Goal: Information Seeking & Learning: Learn about a topic

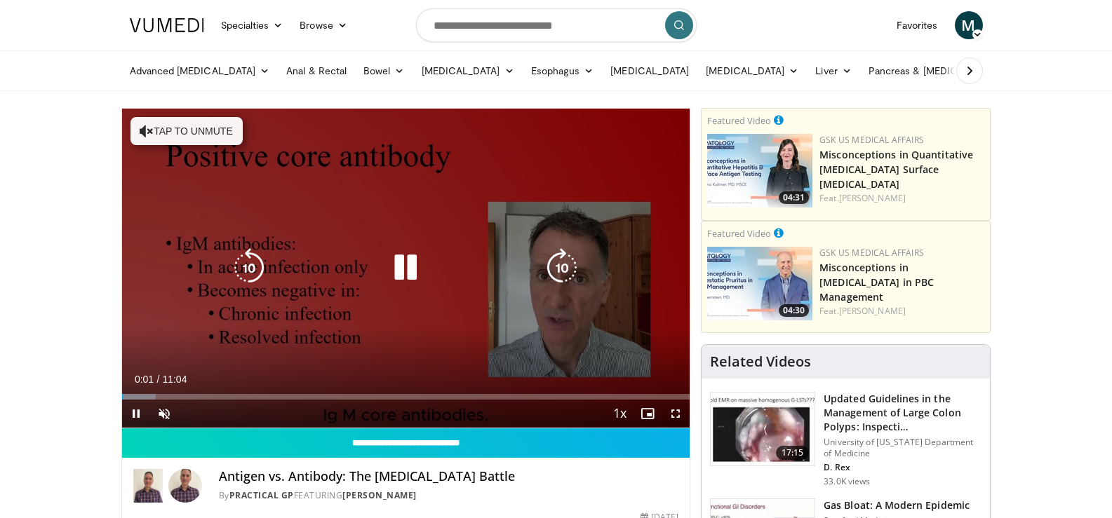
click at [398, 260] on icon "Video Player" at bounding box center [405, 267] width 39 height 39
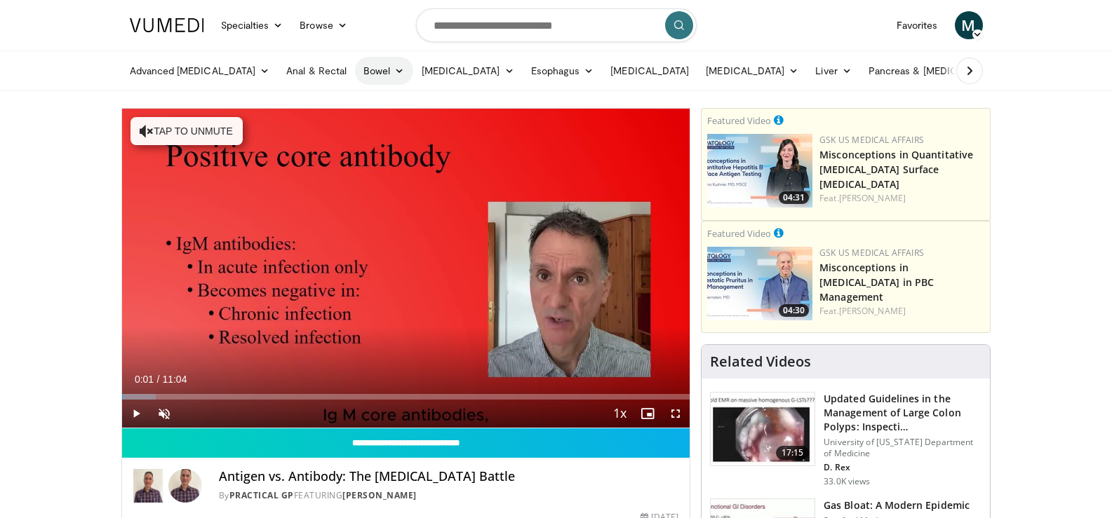
click at [359, 74] on link "Bowel" at bounding box center [384, 71] width 58 height 28
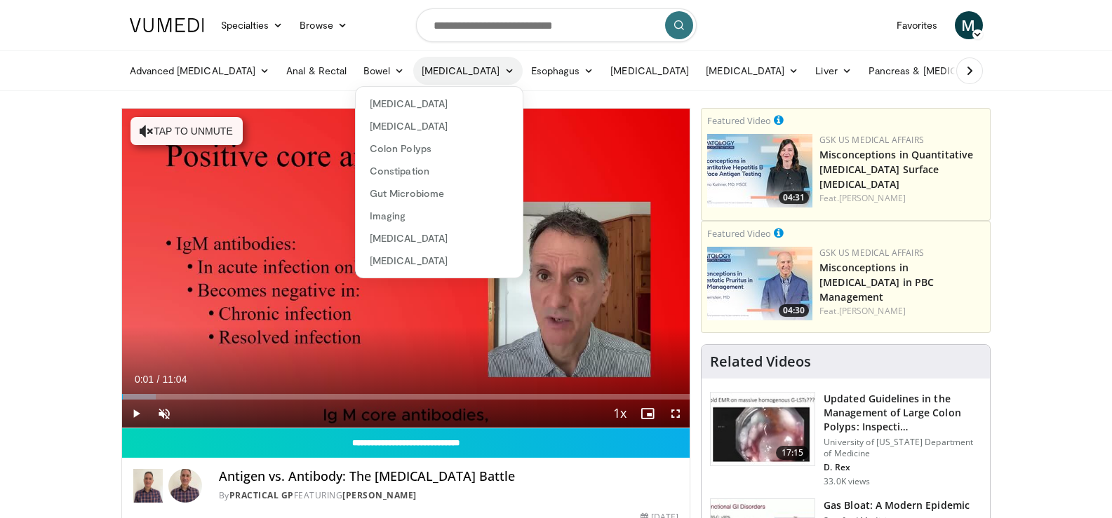
click at [451, 73] on link "[MEDICAL_DATA]" at bounding box center [467, 71] width 109 height 28
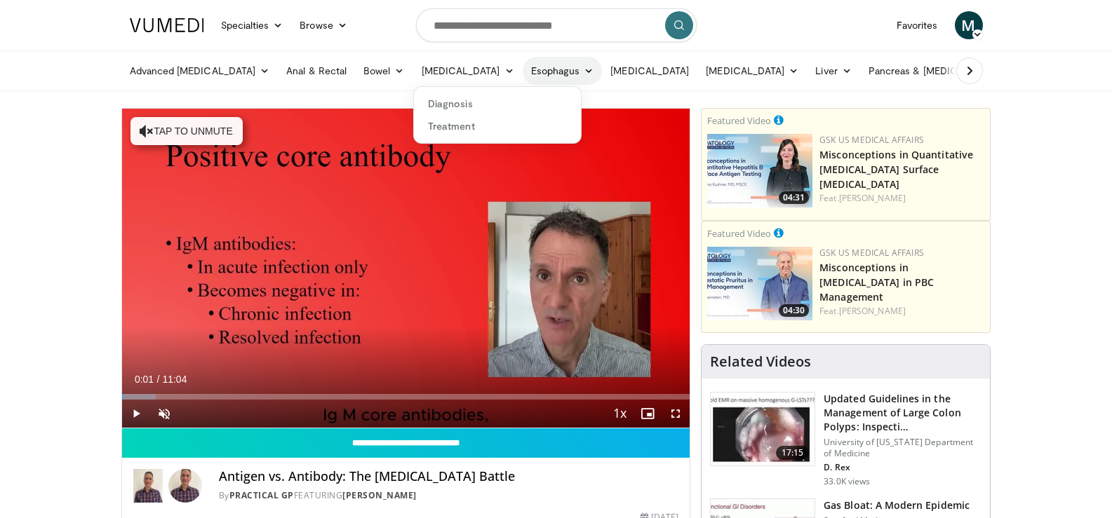
click at [522, 76] on link "Esophagus" at bounding box center [562, 71] width 80 height 28
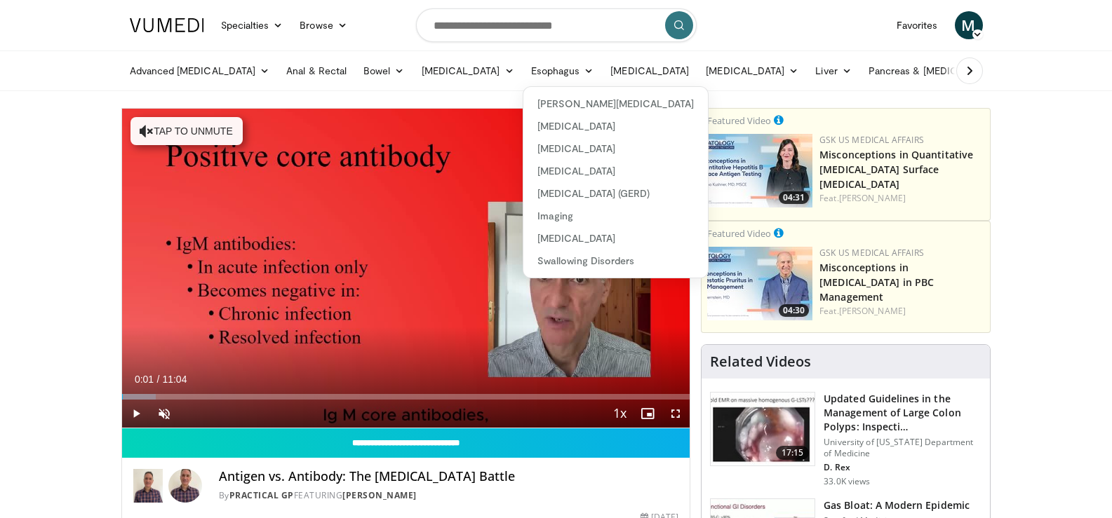
click at [968, 69] on icon at bounding box center [969, 71] width 14 height 14
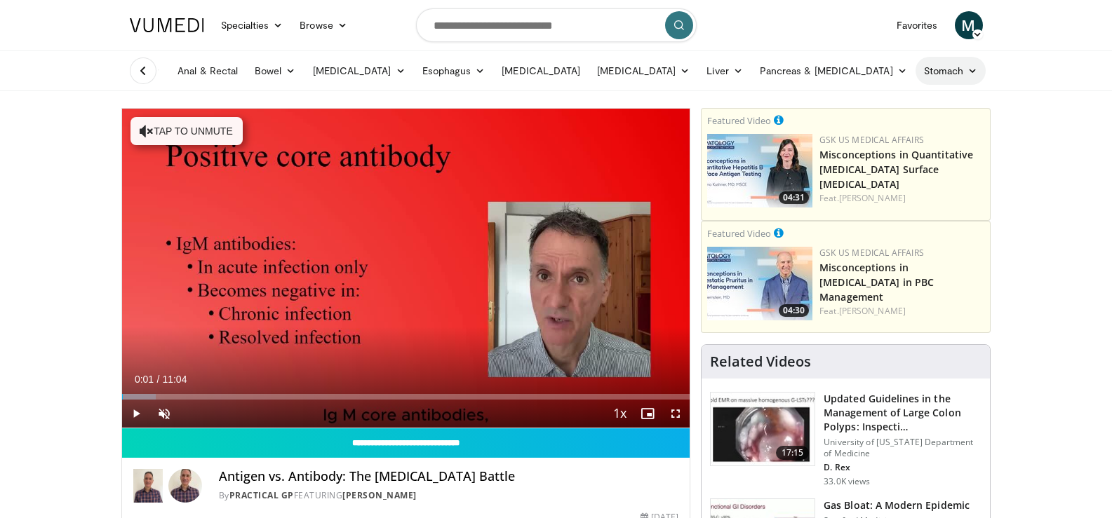
click at [915, 74] on link "Stomach" at bounding box center [950, 71] width 71 height 28
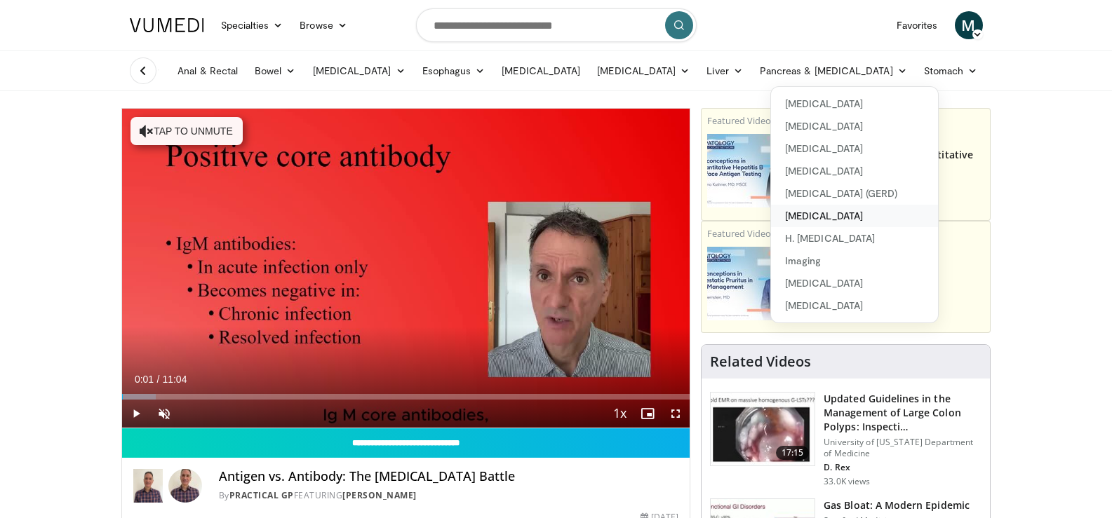
click at [832, 209] on link "[MEDICAL_DATA]" at bounding box center [854, 216] width 167 height 22
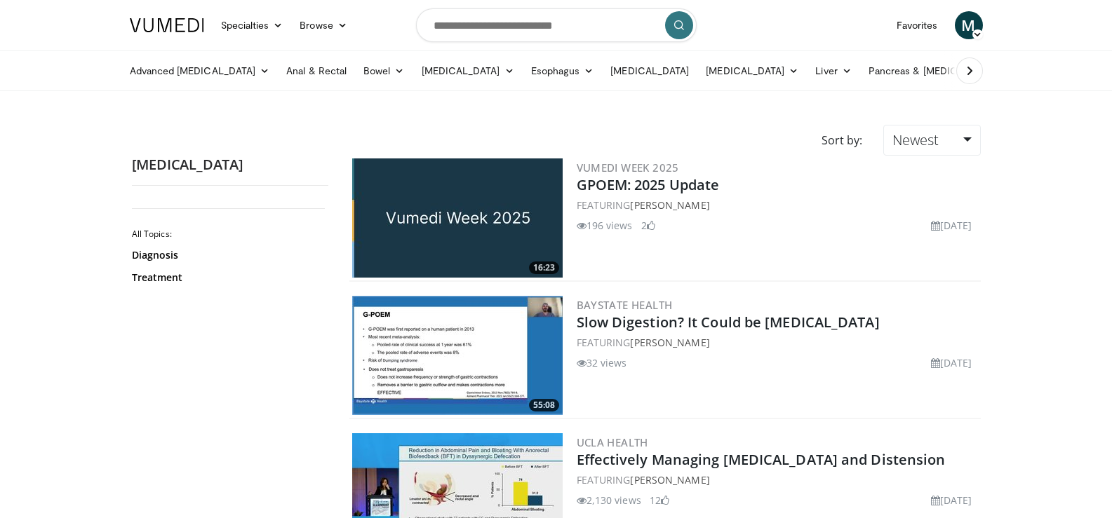
click at [415, 325] on img at bounding box center [457, 355] width 210 height 119
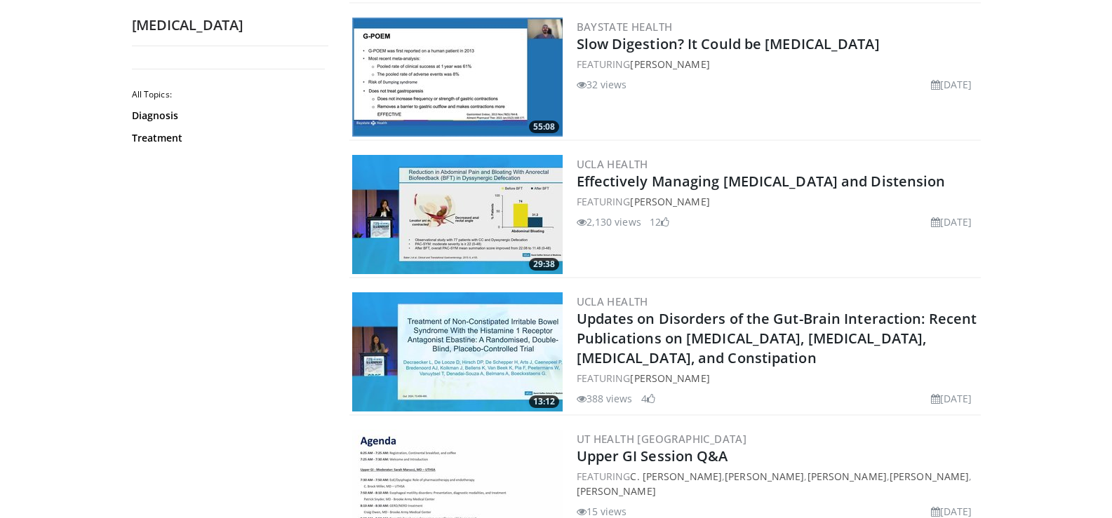
scroll to position [281, 0]
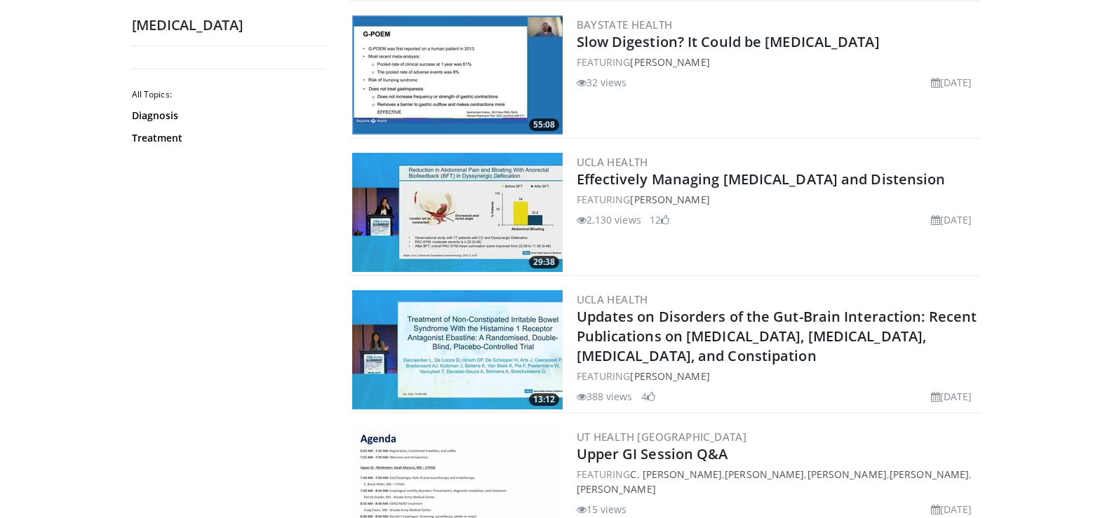
click at [424, 344] on img at bounding box center [457, 349] width 210 height 119
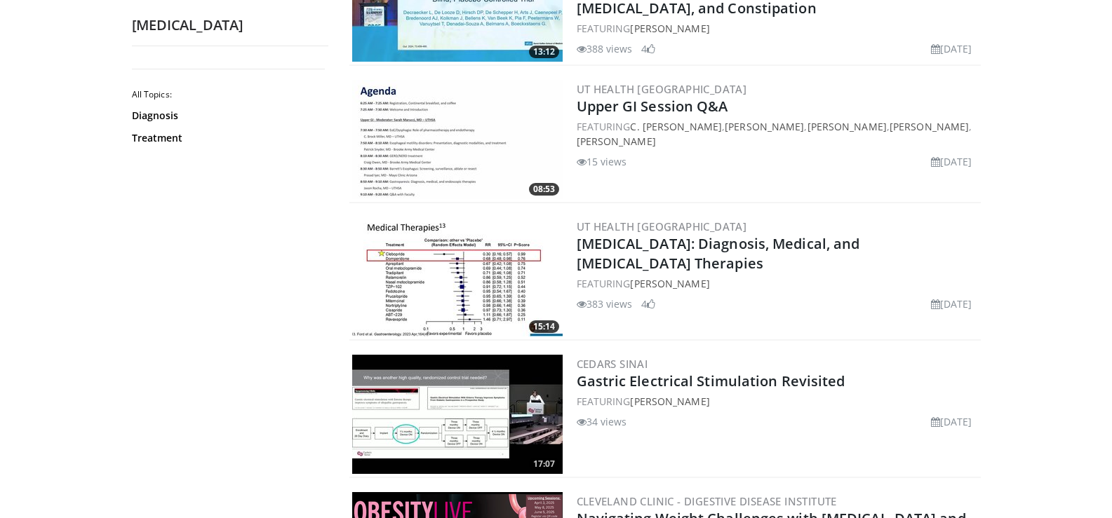
scroll to position [631, 0]
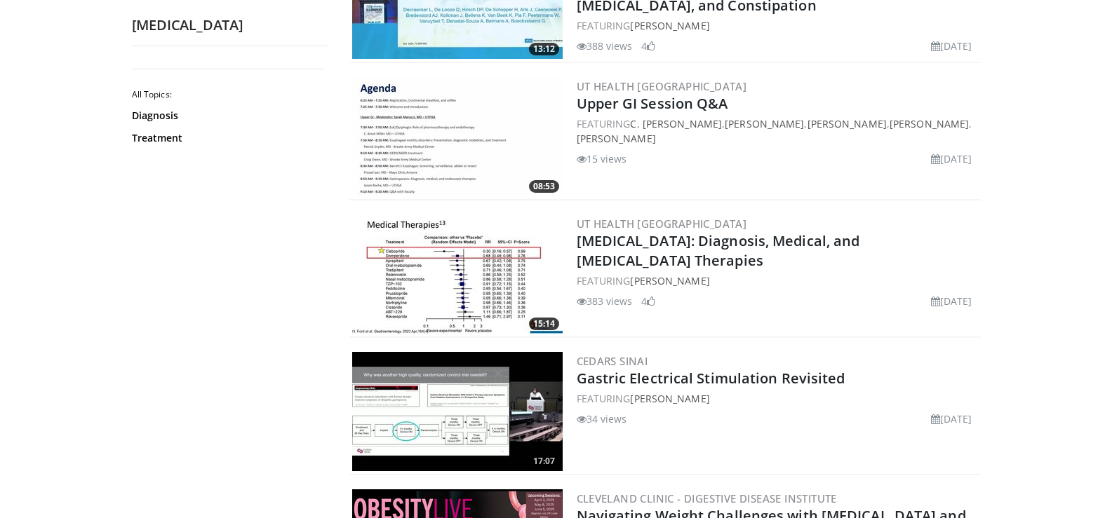
click at [459, 259] on img at bounding box center [457, 274] width 210 height 119
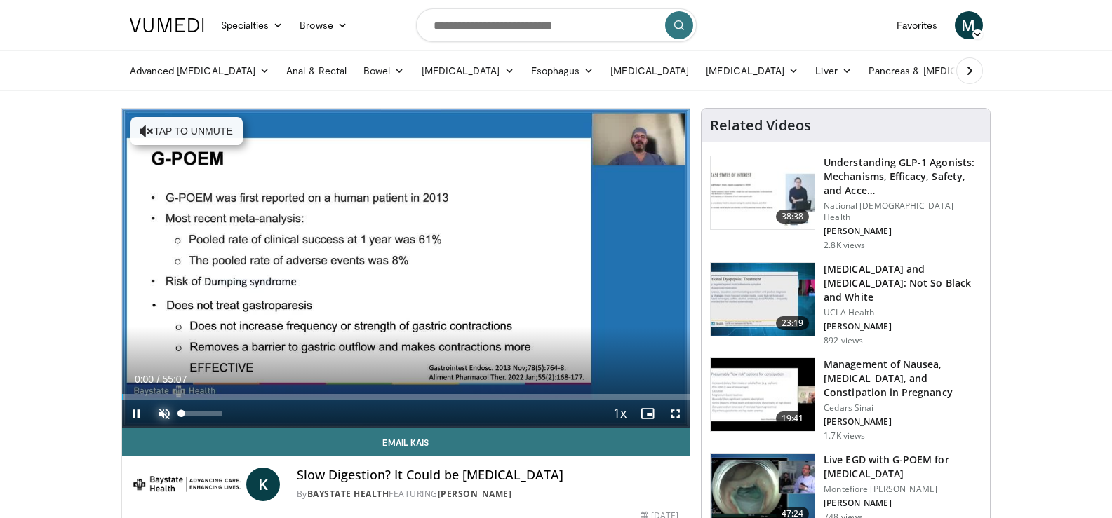
click at [170, 416] on span "Video Player" at bounding box center [164, 414] width 28 height 28
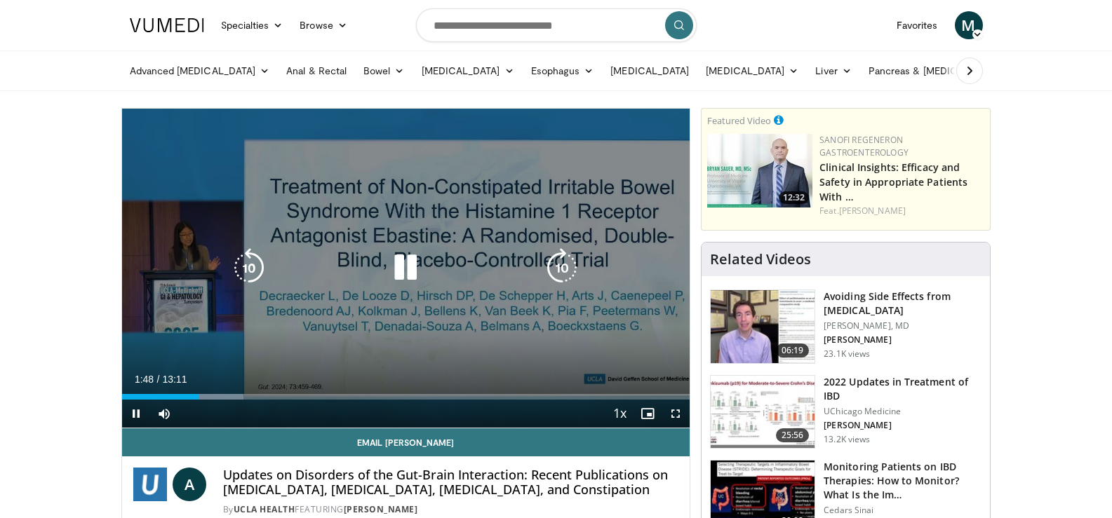
click at [407, 271] on icon "Video Player" at bounding box center [405, 267] width 39 height 39
click at [399, 259] on icon "Video Player" at bounding box center [405, 267] width 39 height 39
click at [410, 262] on icon "Video Player" at bounding box center [405, 267] width 39 height 39
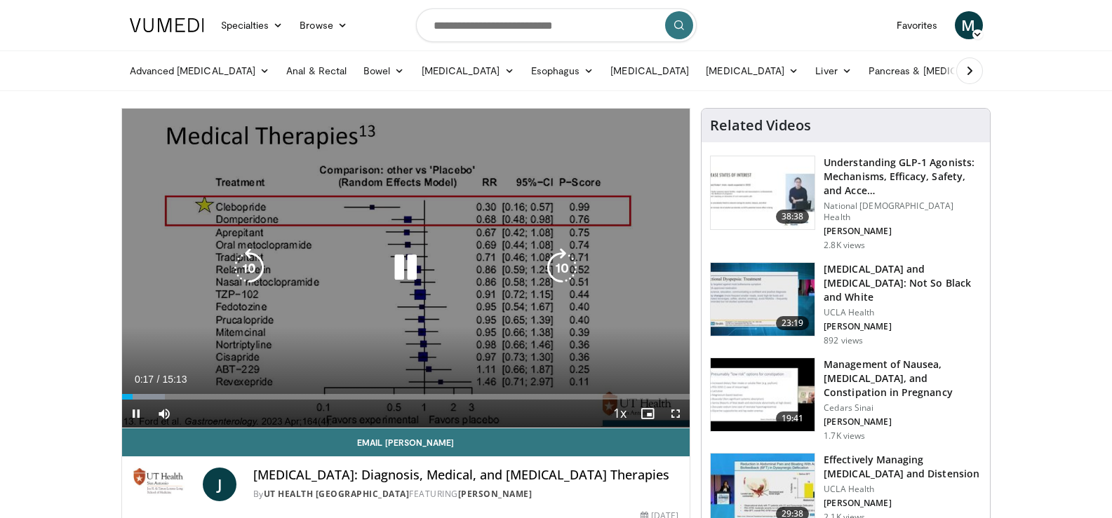
click at [407, 272] on icon "Video Player" at bounding box center [405, 267] width 39 height 39
click at [403, 273] on icon "Video Player" at bounding box center [405, 267] width 39 height 39
click at [404, 265] on icon "Video Player" at bounding box center [405, 267] width 39 height 39
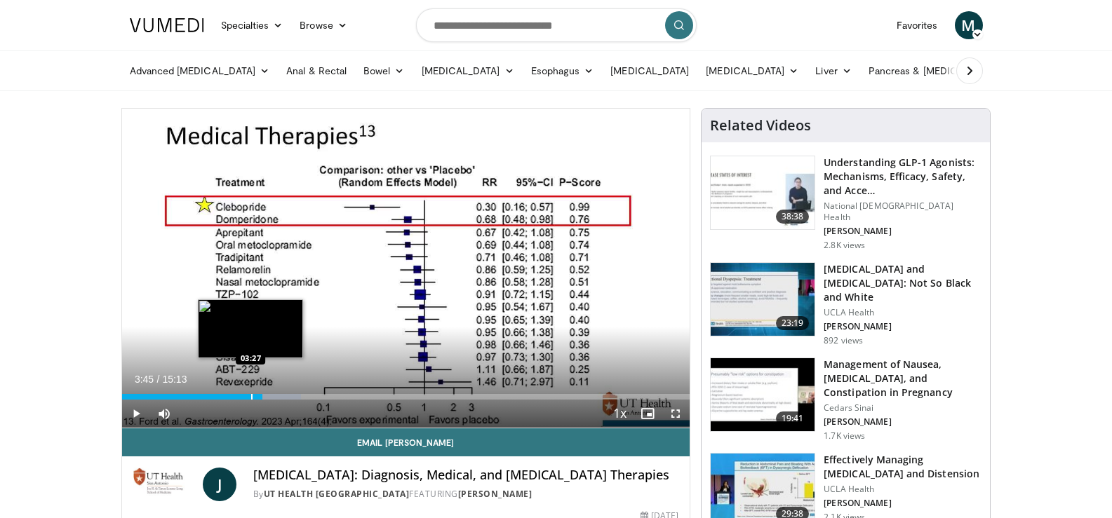
click at [251, 394] on div "Progress Bar" at bounding box center [251, 397] width 1 height 6
click at [243, 394] on div "03:28" at bounding box center [187, 397] width 130 height 6
click at [237, 394] on div "Progress Bar" at bounding box center [237, 397] width 1 height 6
click at [232, 395] on div "Progress Bar" at bounding box center [232, 397] width 1 height 6
click at [227, 395] on div "Progress Bar" at bounding box center [227, 397] width 1 height 6
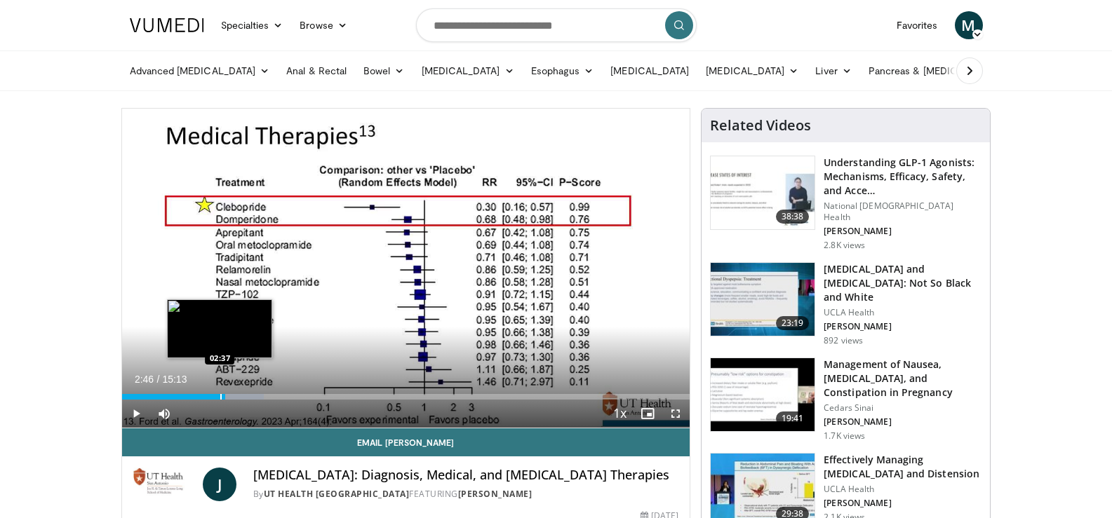
click at [220, 396] on div "Progress Bar" at bounding box center [220, 397] width 1 height 6
click at [215, 396] on div "Progress Bar" at bounding box center [215, 397] width 1 height 6
click at [210, 396] on div "Progress Bar" at bounding box center [210, 397] width 1 height 6
click at [206, 396] on div "Progress Bar" at bounding box center [206, 397] width 1 height 6
click at [203, 396] on div "Progress Bar" at bounding box center [203, 397] width 1 height 6
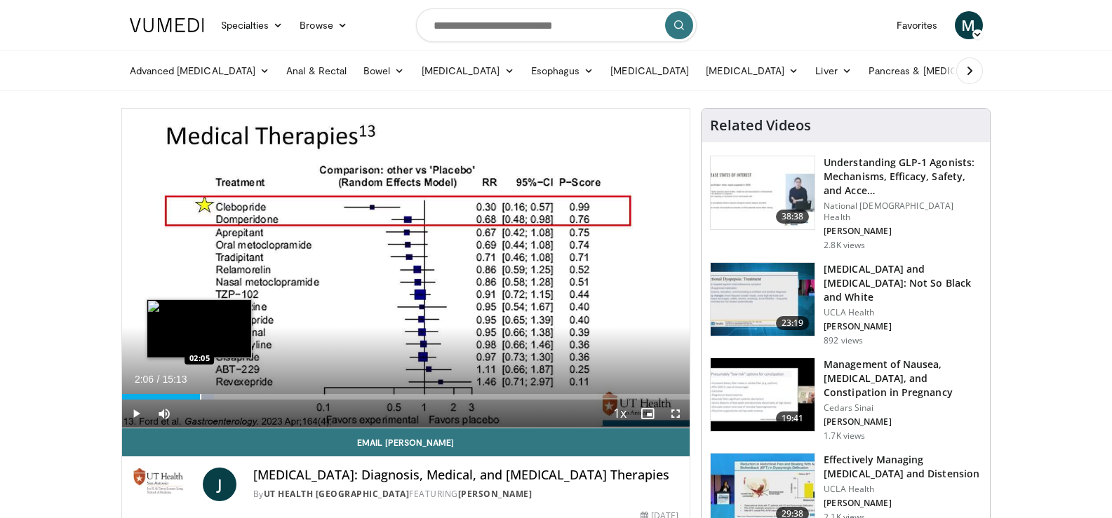
click at [200, 396] on div "Progress Bar" at bounding box center [200, 397] width 1 height 6
click at [201, 396] on div "Progress Bar" at bounding box center [201, 397] width 1 height 6
click at [198, 396] on div "02:05" at bounding box center [161, 397] width 78 height 6
click at [207, 396] on div "Progress Bar" at bounding box center [207, 397] width 1 height 6
click at [210, 396] on div "Progress Bar" at bounding box center [210, 397] width 1 height 6
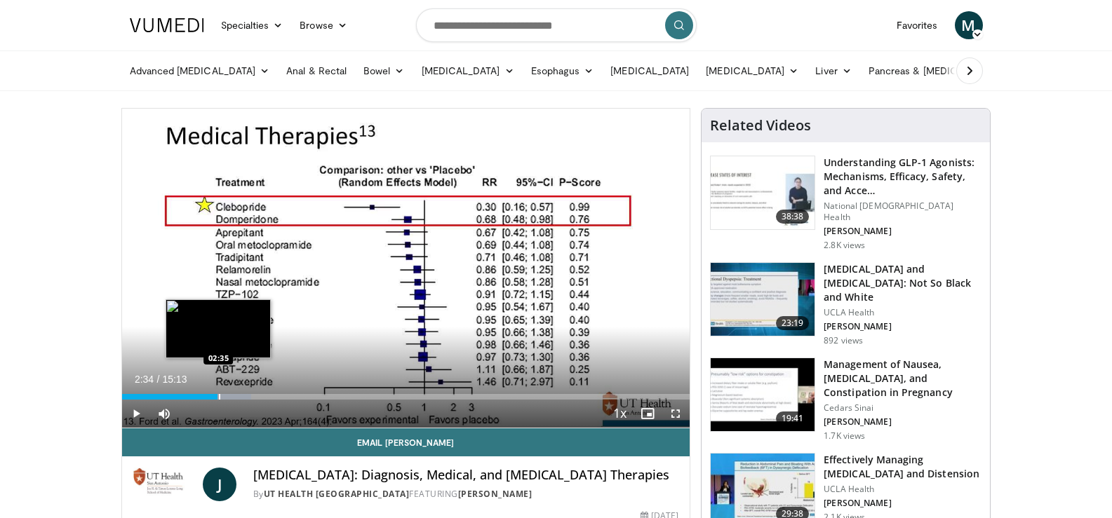
click at [219, 396] on div "Progress Bar" at bounding box center [219, 397] width 1 height 6
click at [226, 396] on div "Progress Bar" at bounding box center [226, 397] width 1 height 6
click at [230, 396] on div "Progress Bar" at bounding box center [230, 397] width 1 height 6
click at [237, 397] on div "Progress Bar" at bounding box center [237, 397] width 1 height 6
click at [241, 397] on div "Progress Bar" at bounding box center [241, 397] width 1 height 6
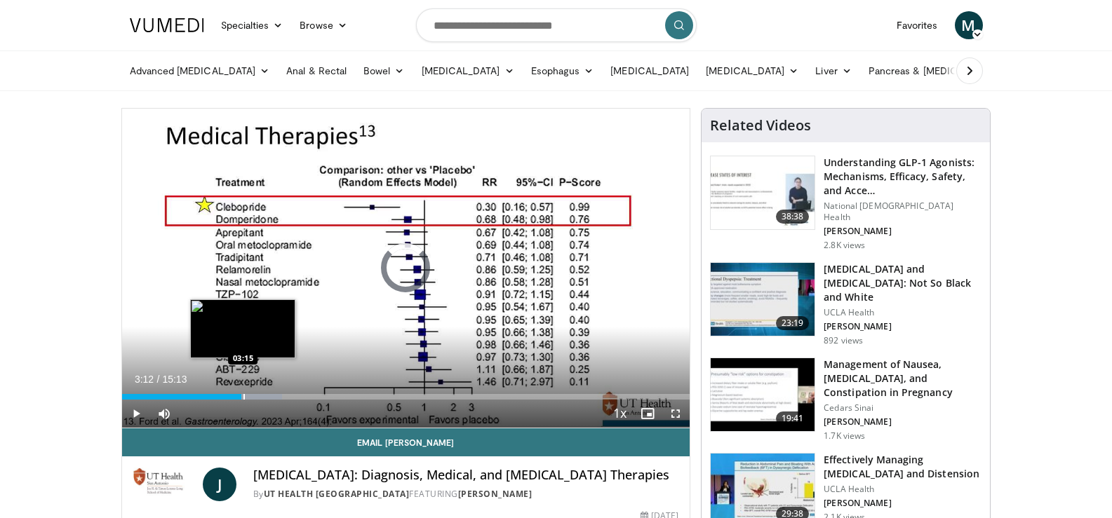
click at [243, 397] on div "Progress Bar" at bounding box center [243, 397] width 1 height 6
click at [248, 398] on div "Progress Bar" at bounding box center [248, 397] width 1 height 6
click at [249, 398] on div "Progress Bar" at bounding box center [249, 397] width 1 height 6
click at [250, 398] on div "Progress Bar" at bounding box center [250, 397] width 1 height 6
click at [253, 398] on div "Progress Bar" at bounding box center [253, 397] width 1 height 6
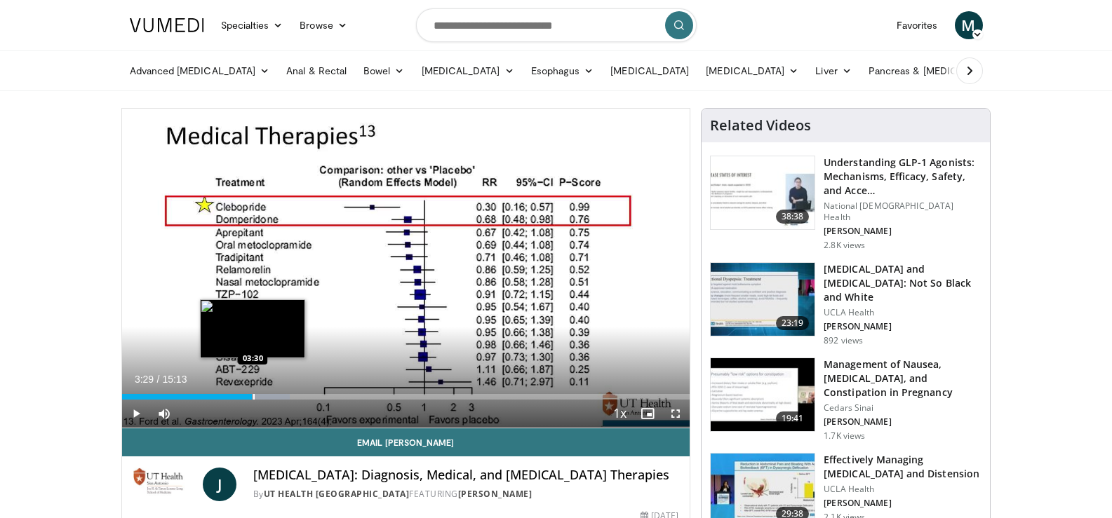
click at [253, 398] on div "Progress Bar" at bounding box center [253, 397] width 1 height 6
click at [255, 398] on div "Progress Bar" at bounding box center [255, 397] width 1 height 6
click at [256, 398] on div "Progress Bar" at bounding box center [256, 397] width 1 height 6
click at [258, 399] on div "Progress Bar" at bounding box center [258, 397] width 1 height 6
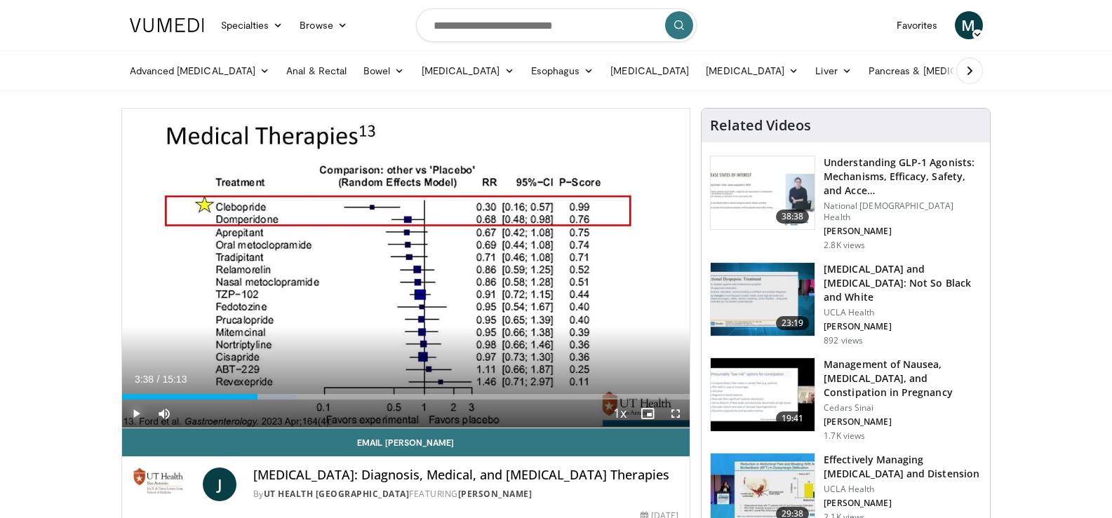
click at [130, 408] on span "Video Player" at bounding box center [136, 414] width 28 height 28
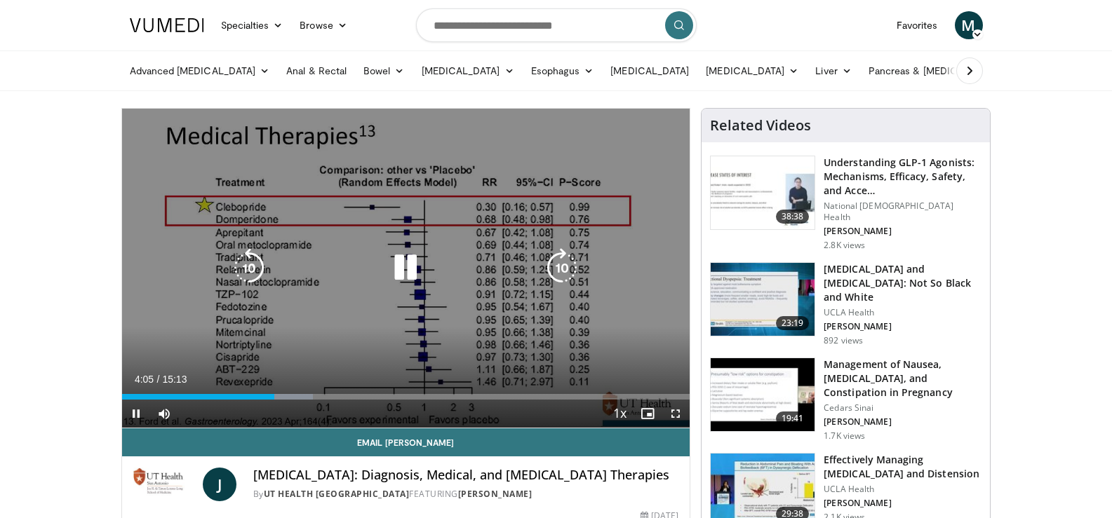
click at [400, 267] on icon "Video Player" at bounding box center [405, 267] width 39 height 39
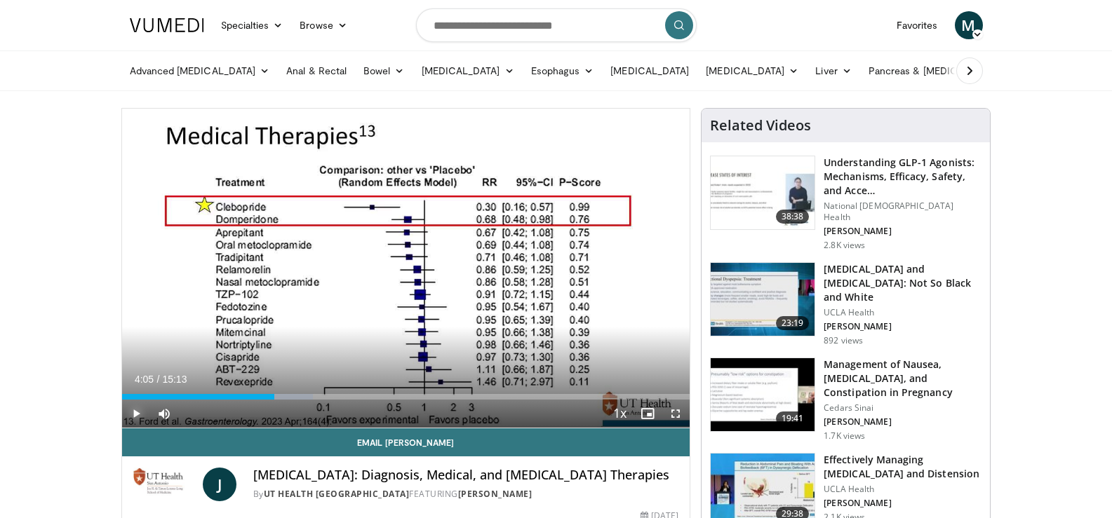
click at [137, 414] on span "Video Player" at bounding box center [136, 414] width 28 height 28
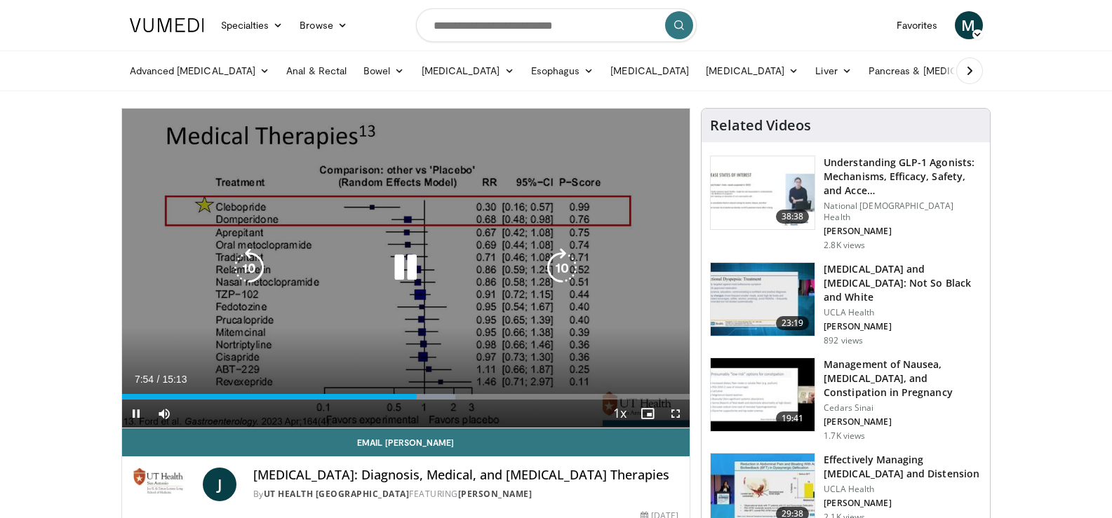
click at [410, 269] on icon "Video Player" at bounding box center [405, 267] width 39 height 39
drag, startPoint x: 405, startPoint y: 266, endPoint x: 384, endPoint y: 271, distance: 21.8
click at [405, 266] on icon "Video Player" at bounding box center [405, 267] width 39 height 39
drag, startPoint x: 410, startPoint y: 266, endPoint x: 321, endPoint y: 252, distance: 90.1
click at [409, 266] on icon "Video Player" at bounding box center [405, 267] width 39 height 39
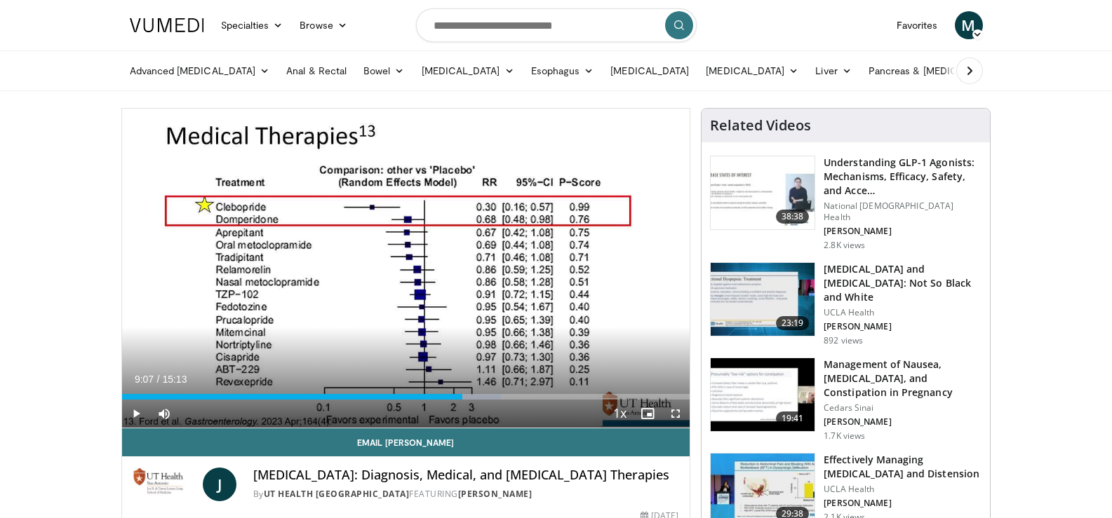
click at [137, 414] on span "Video Player" at bounding box center [136, 414] width 28 height 28
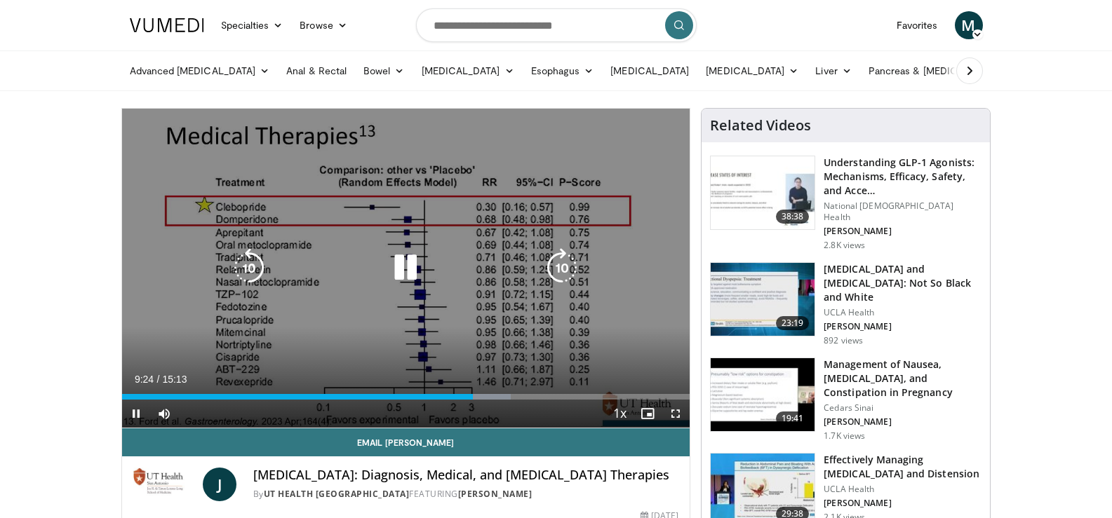
click at [409, 275] on icon "Video Player" at bounding box center [405, 267] width 39 height 39
click at [412, 274] on icon "Video Player" at bounding box center [405, 267] width 39 height 39
drag, startPoint x: 406, startPoint y: 264, endPoint x: 391, endPoint y: 266, distance: 14.9
click at [406, 264] on icon "Video Player" at bounding box center [405, 267] width 39 height 39
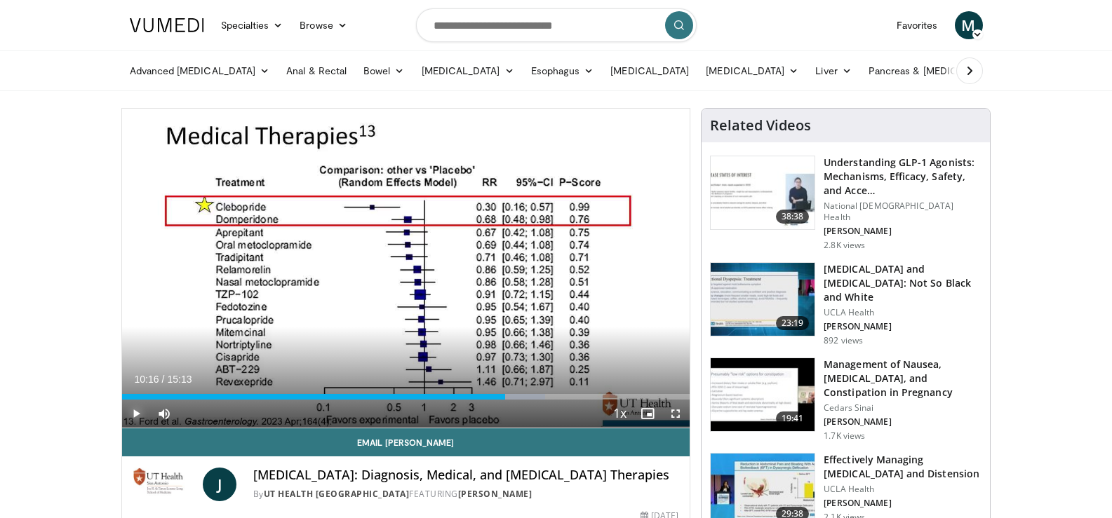
click at [135, 412] on span "Video Player" at bounding box center [136, 414] width 28 height 28
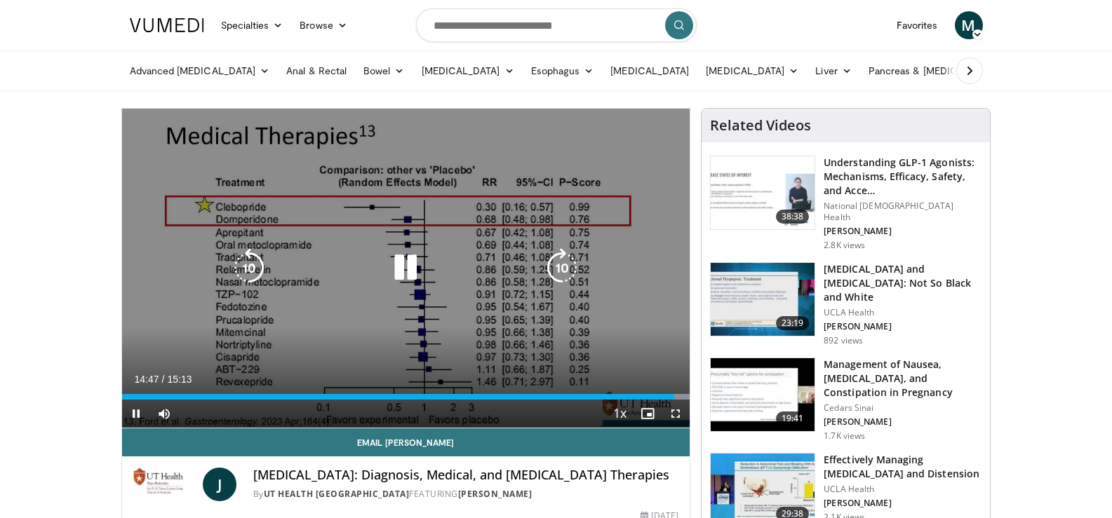
click at [403, 267] on icon "Video Player" at bounding box center [405, 267] width 39 height 39
